Goal: Find specific page/section: Find specific page/section

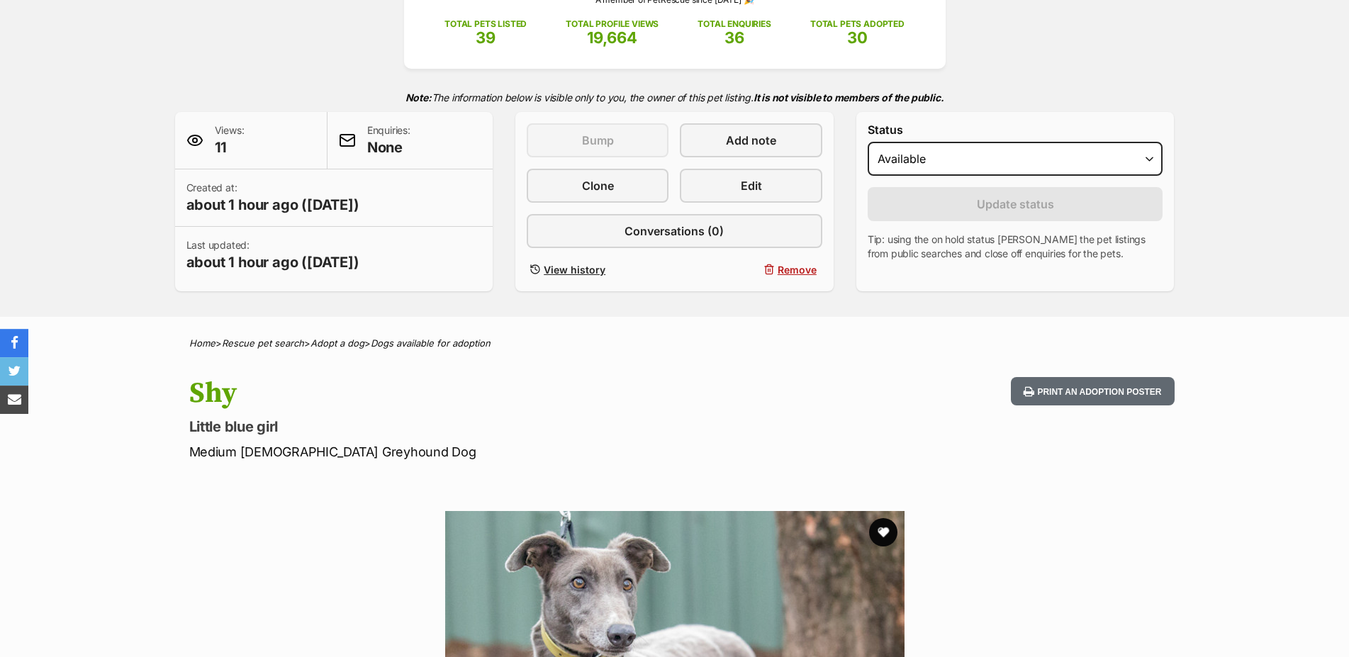
scroll to position [72, 0]
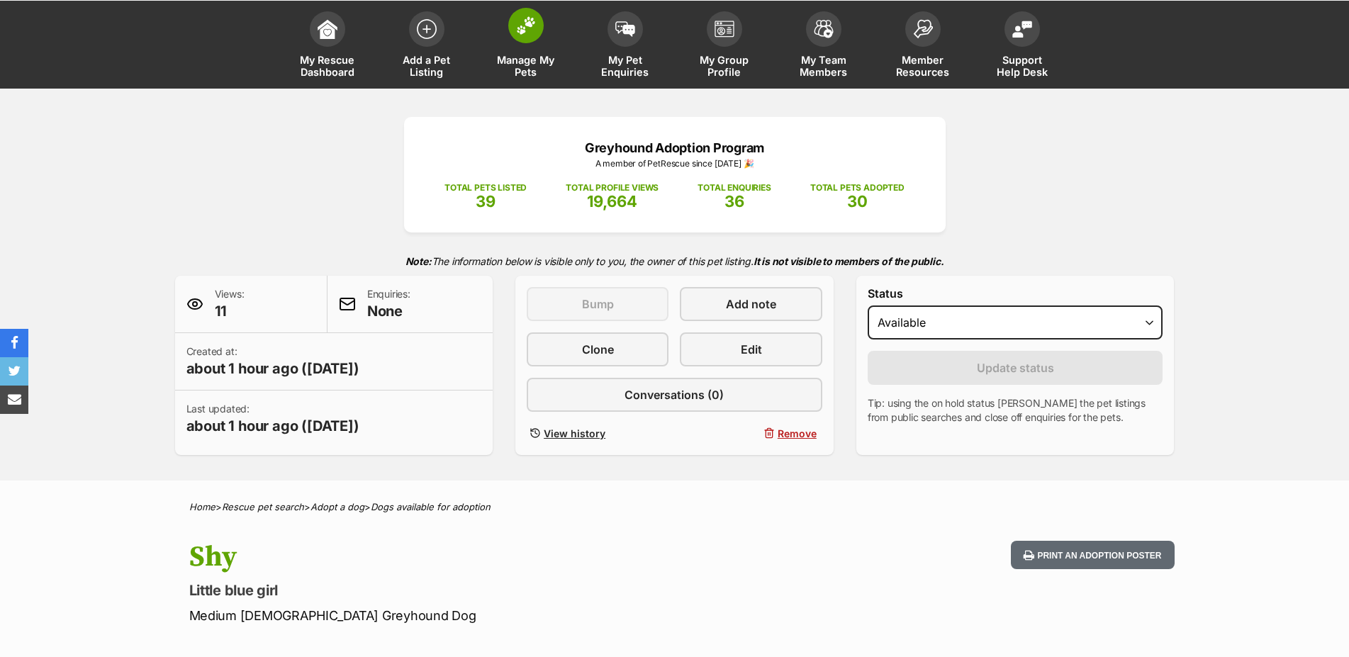
click at [515, 35] on span at bounding box center [525, 25] width 35 height 35
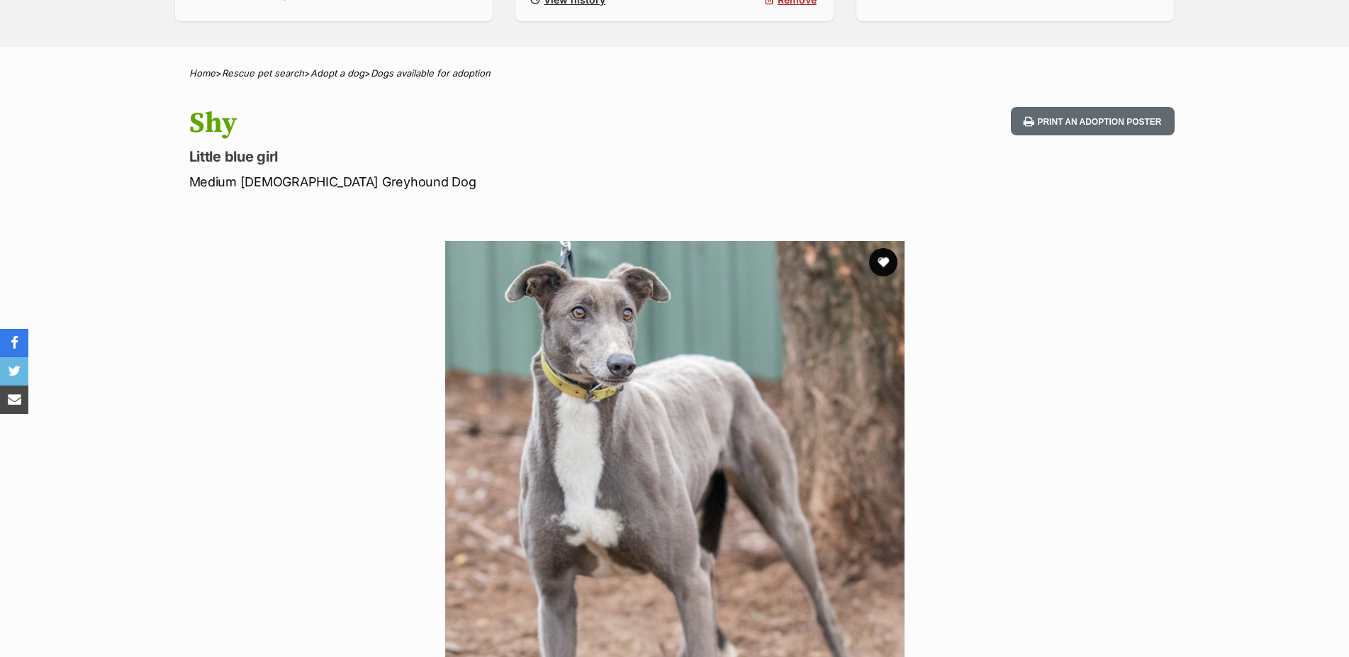
scroll to position [914, 0]
